Goal: Task Accomplishment & Management: Use online tool/utility

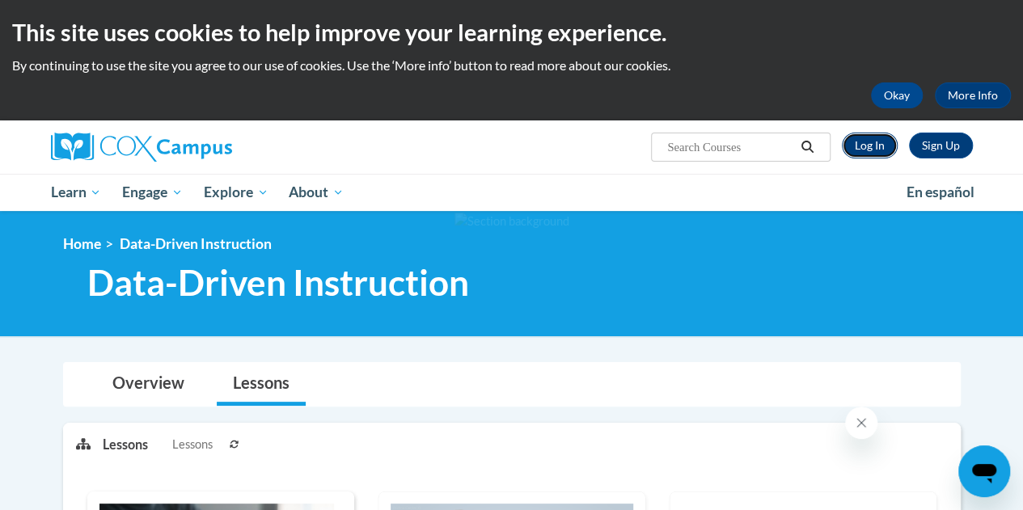
click at [881, 147] on link "Log In" at bounding box center [870, 146] width 56 height 26
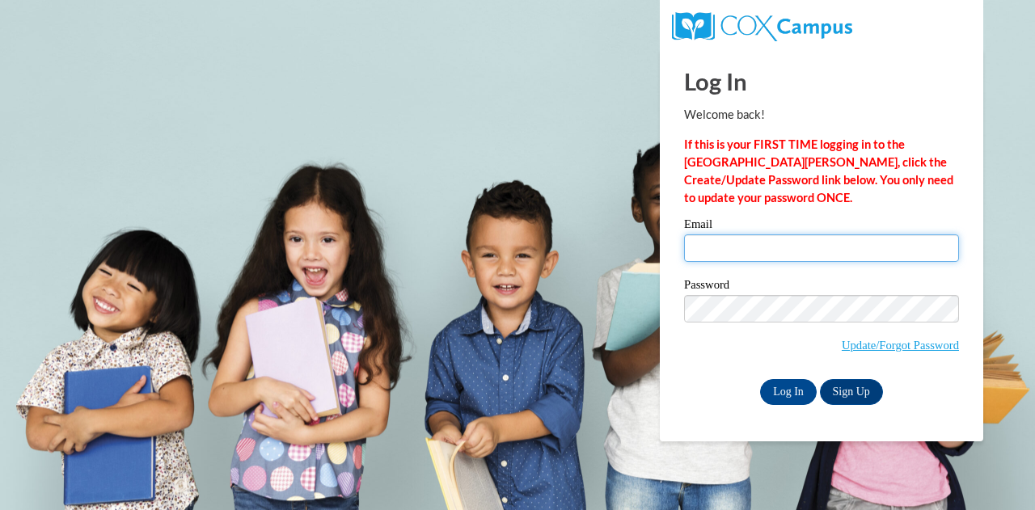
drag, startPoint x: 0, startPoint y: 0, endPoint x: 719, endPoint y: 239, distance: 757.7
click at [719, 239] on input "Email" at bounding box center [821, 248] width 275 height 27
type input "LUMI1S@SEMO.EDU"
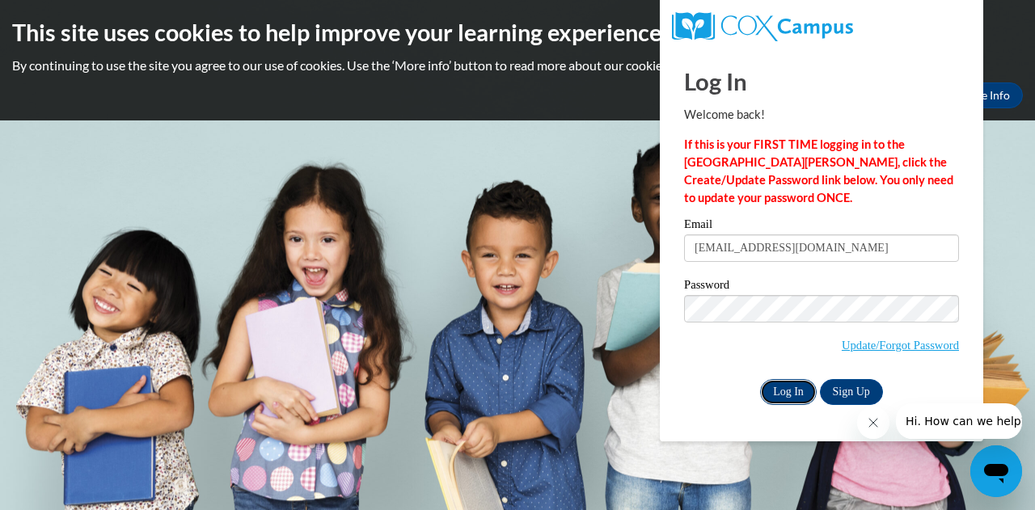
click at [789, 397] on input "Log In" at bounding box center [788, 392] width 57 height 26
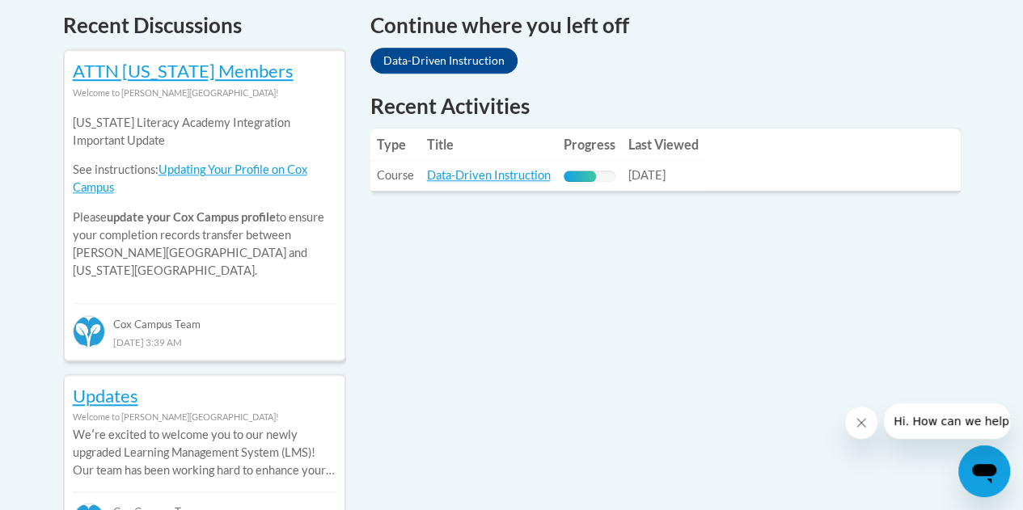
scroll to position [712, 0]
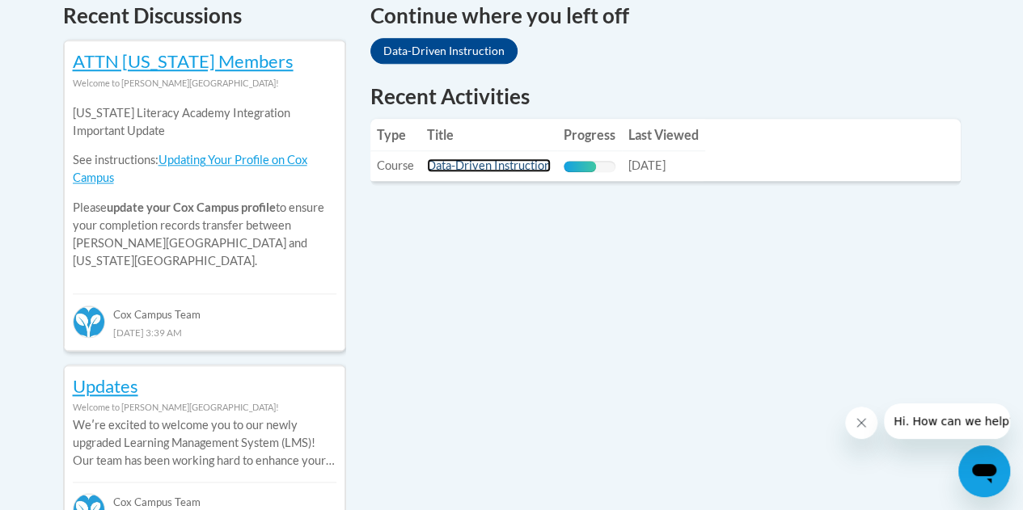
click at [463, 163] on link "Data-Driven Instruction" at bounding box center [489, 165] width 124 height 14
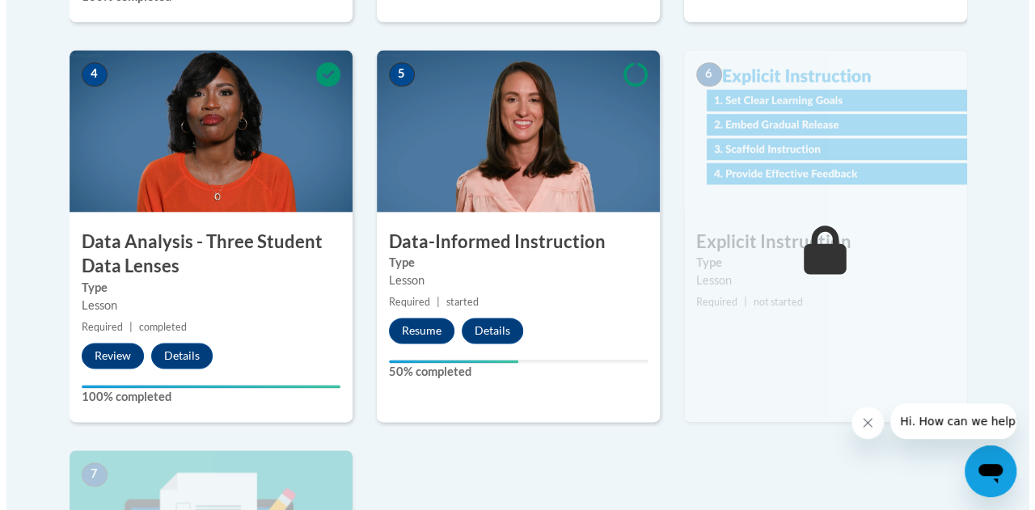
scroll to position [894, 0]
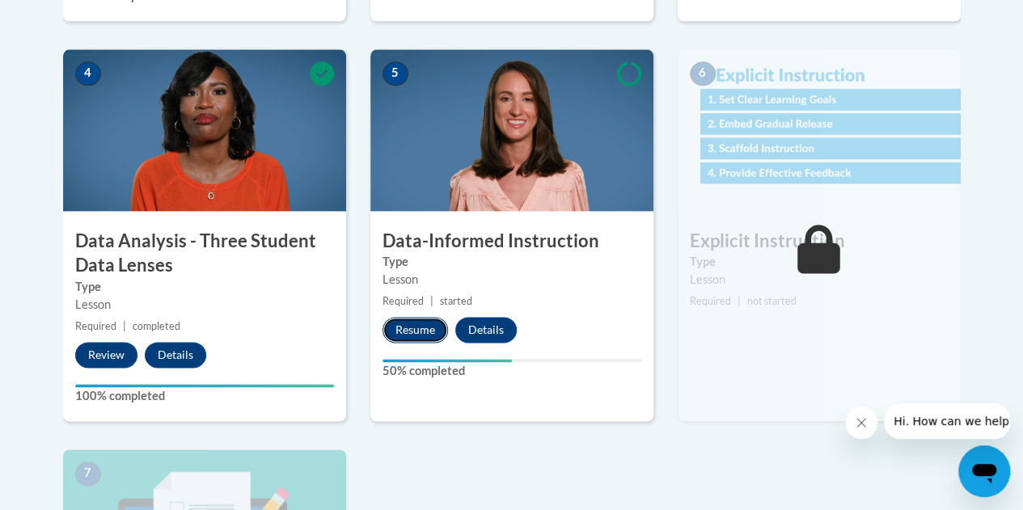
click at [414, 336] on button "Resume" at bounding box center [416, 330] width 66 height 26
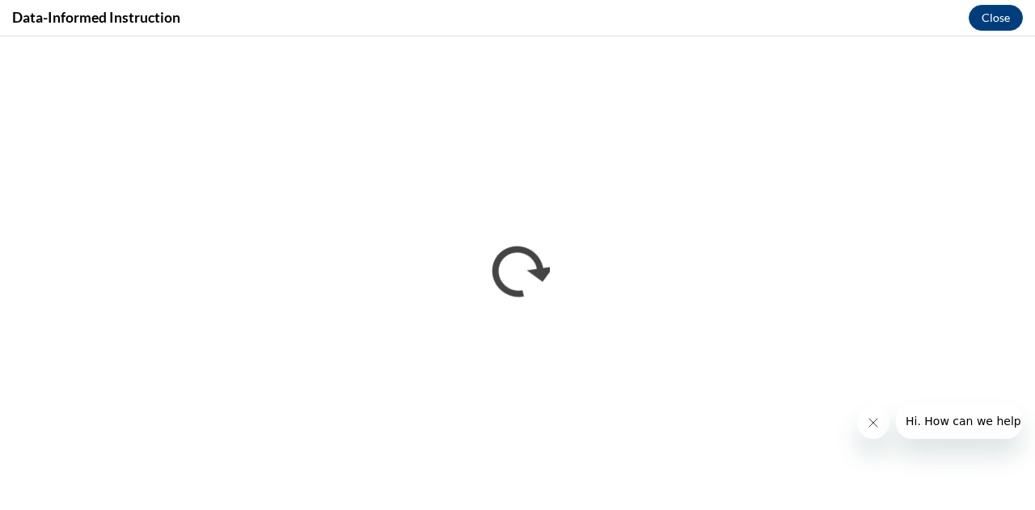
scroll to position [0, 0]
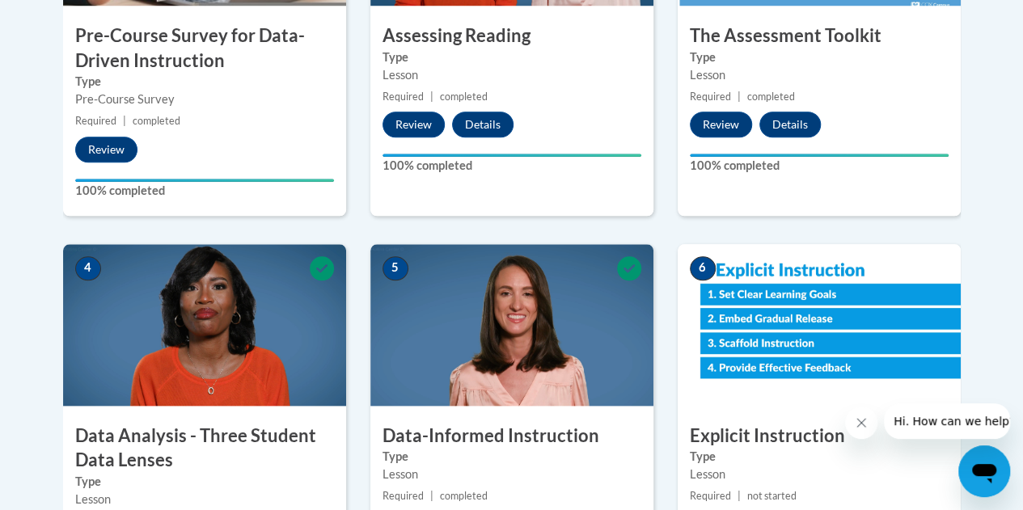
click at [480, 253] on img at bounding box center [511, 325] width 283 height 162
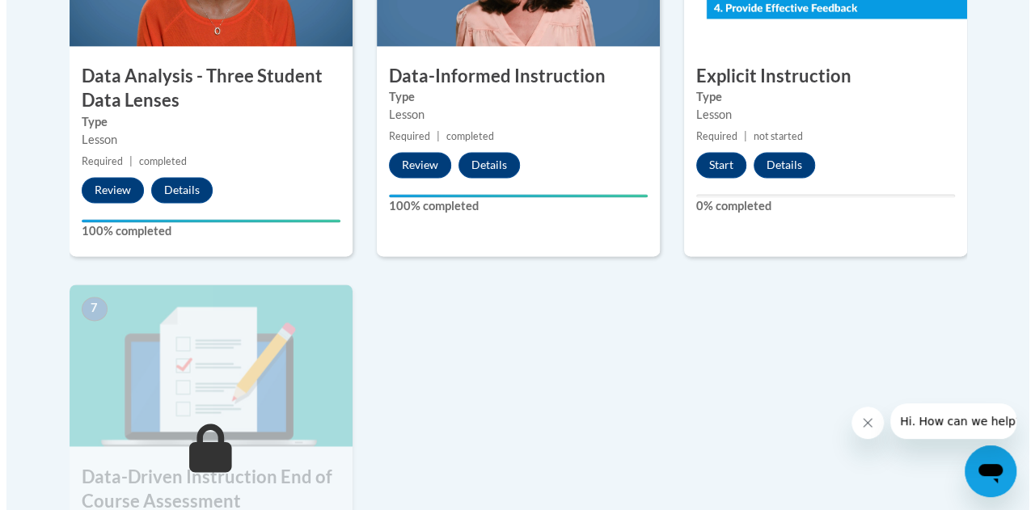
scroll to position [1061, 0]
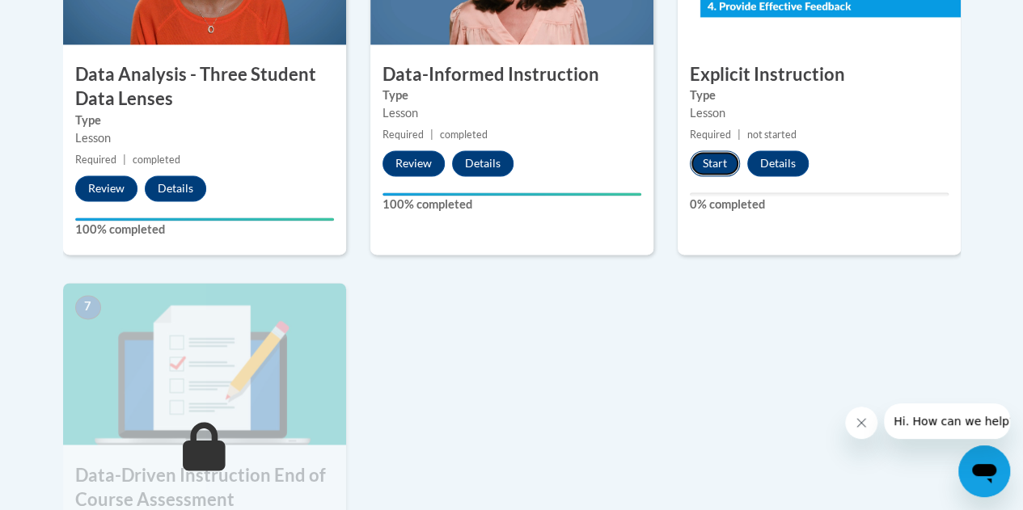
click at [698, 169] on button "Start" at bounding box center [715, 163] width 50 height 26
